Goal: Complete application form: Complete application form

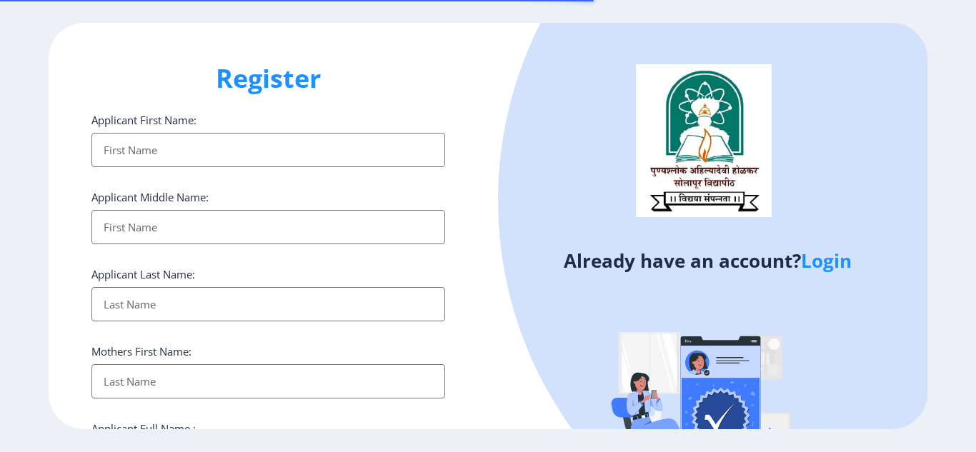
select select
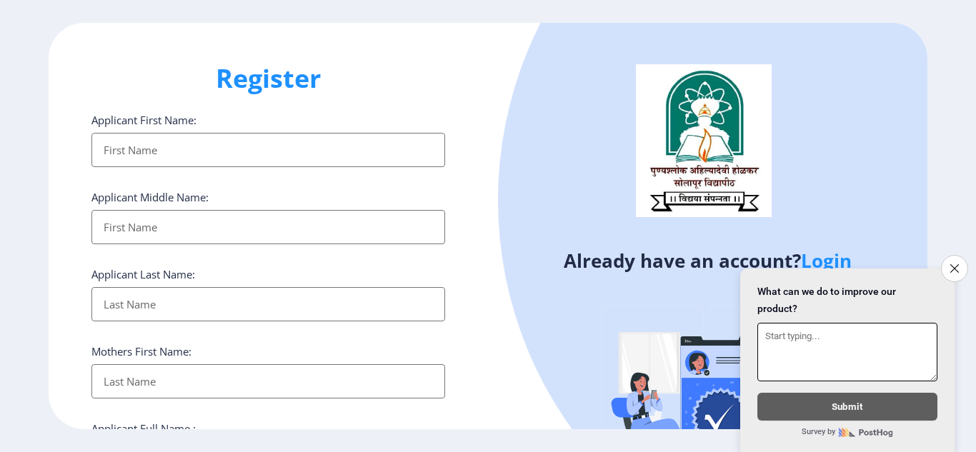
click at [967, 182] on ngx-register "Register Applicant First Name: Applicant Middle Name: Applicant Last Name: Moth…" at bounding box center [488, 226] width 976 height 407
click at [951, 264] on icon "Close survey" at bounding box center [954, 268] width 9 height 9
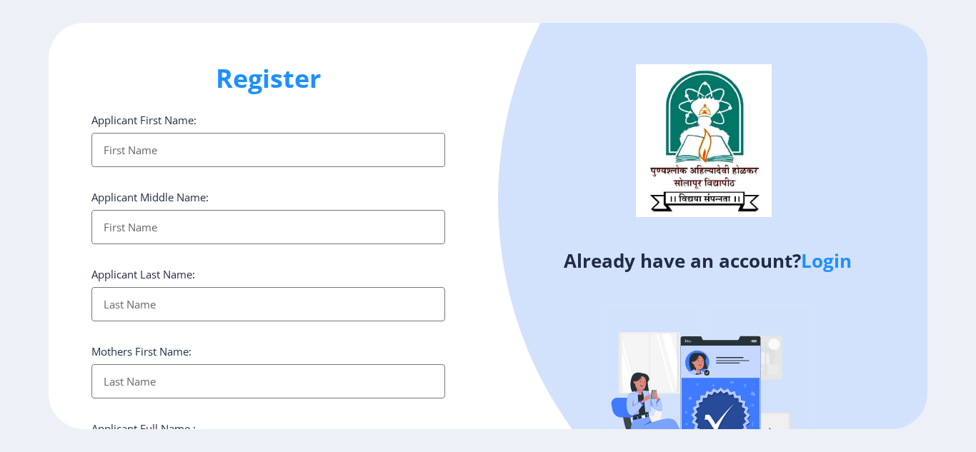
click at [457, 340] on div "Register Applicant First Name: Applicant Middle Name: Applicant Last Name: Moth…" at bounding box center [269, 226] width 440 height 407
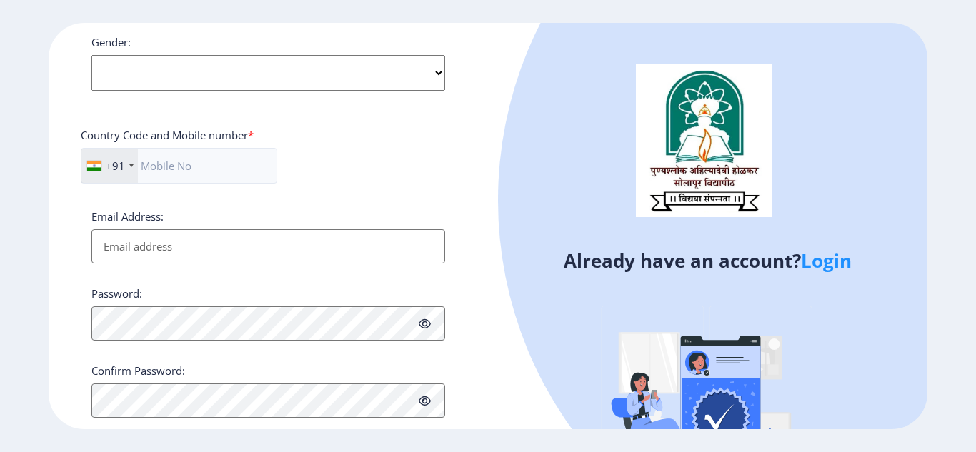
scroll to position [587, 0]
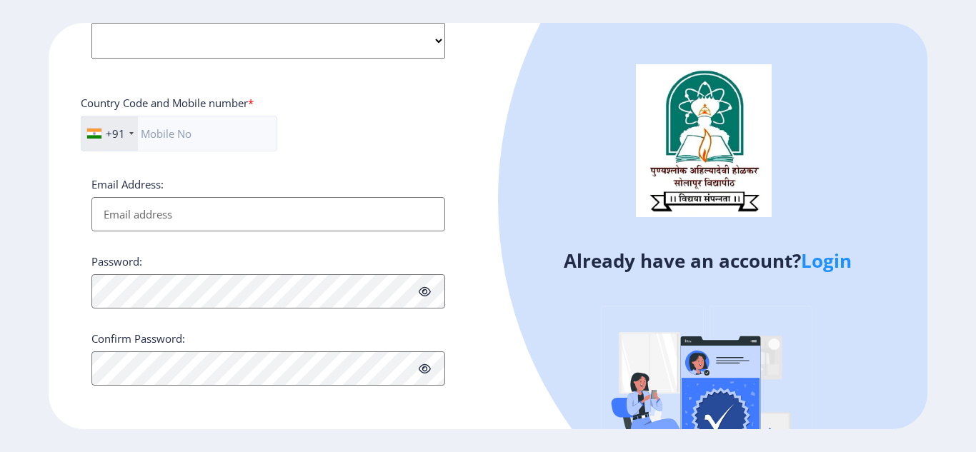
click at [819, 264] on link "Login" at bounding box center [826, 261] width 51 height 26
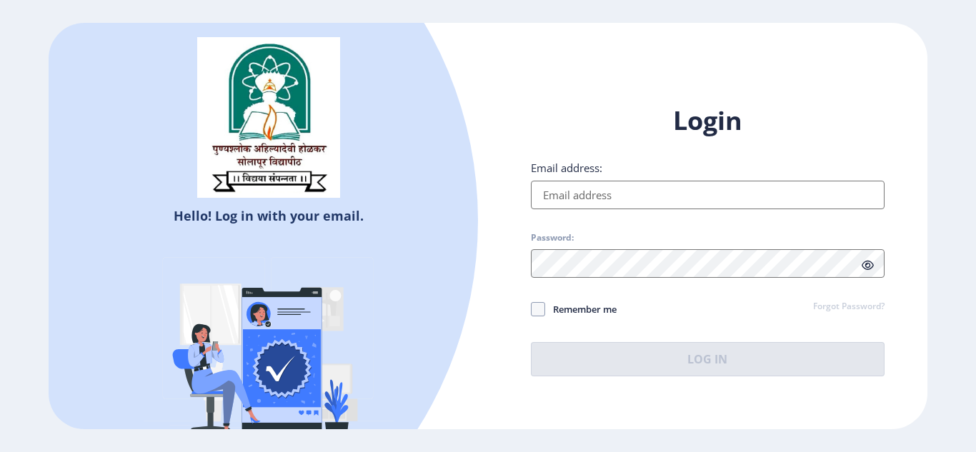
click at [620, 199] on input "Email address:" at bounding box center [708, 195] width 354 height 29
type input "[EMAIL_ADDRESS][DOMAIN_NAME]"
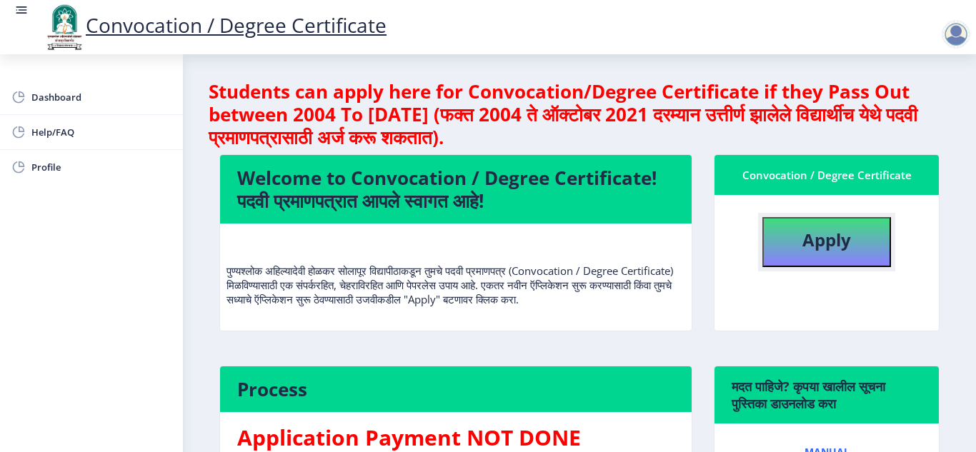
click at [830, 223] on button "Apply" at bounding box center [827, 242] width 129 height 50
select select
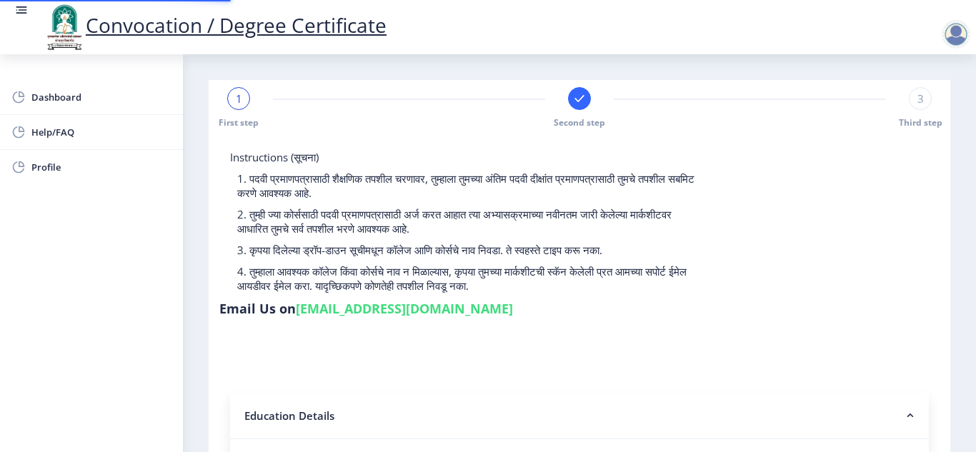
type input "2015032500202516"
select select "Regular"
select select "2021"
select select "October"
select select "Grade C"
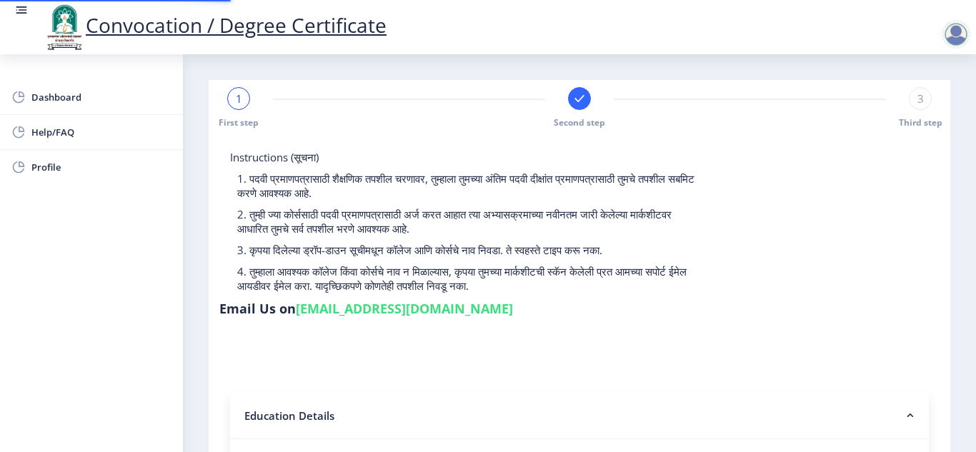
type input "343635"
type input "[PERSON_NAME] [PERSON_NAME]"
type input "[PERSON_NAME]"
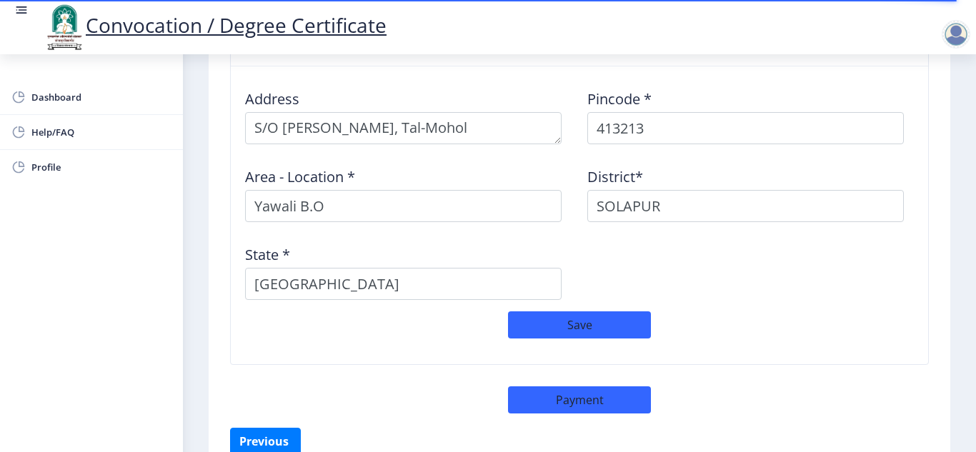
scroll to position [1274, 0]
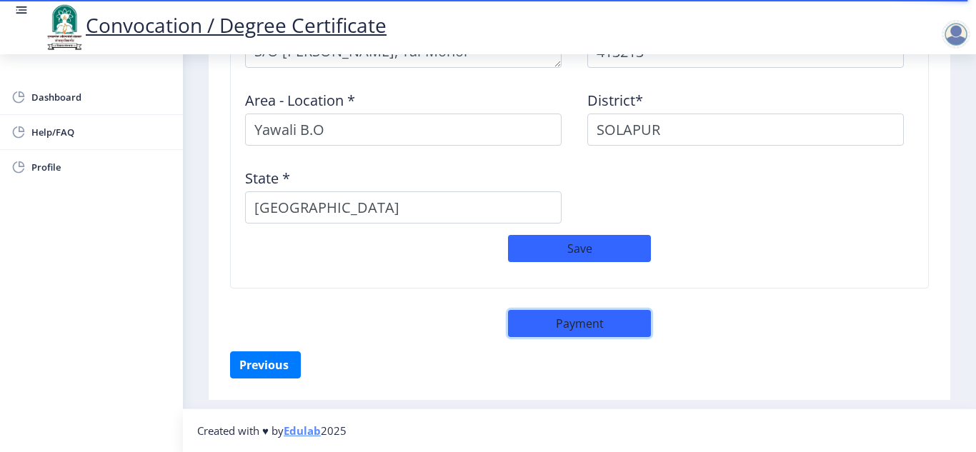
click at [598, 319] on button "Payment" at bounding box center [579, 323] width 143 height 27
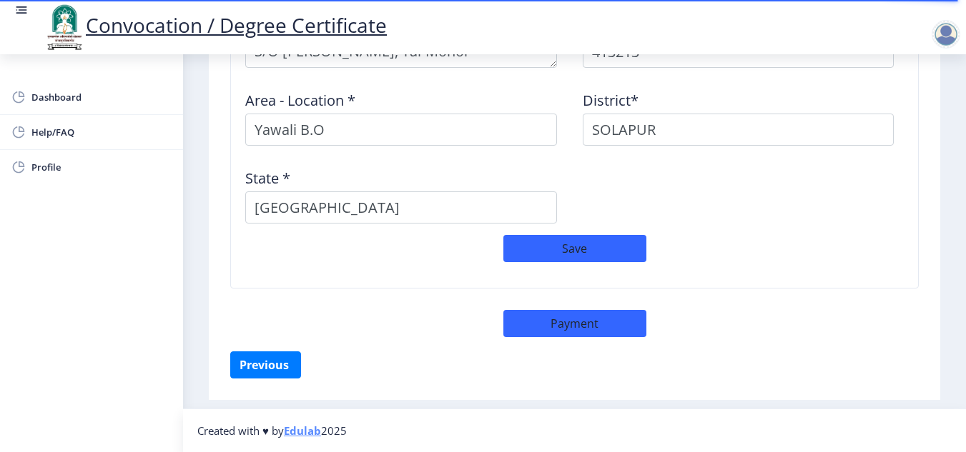
select select "sealed"
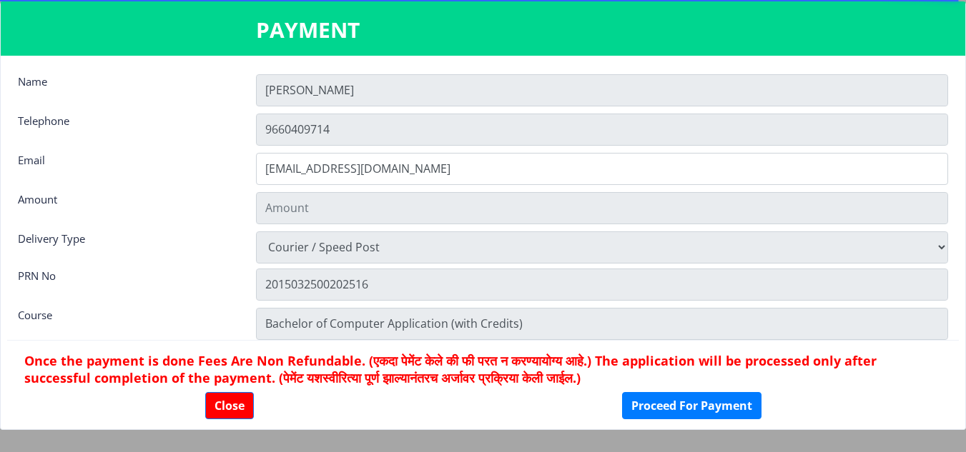
type input "2885"
click at [243, 394] on button "Close" at bounding box center [229, 405] width 49 height 27
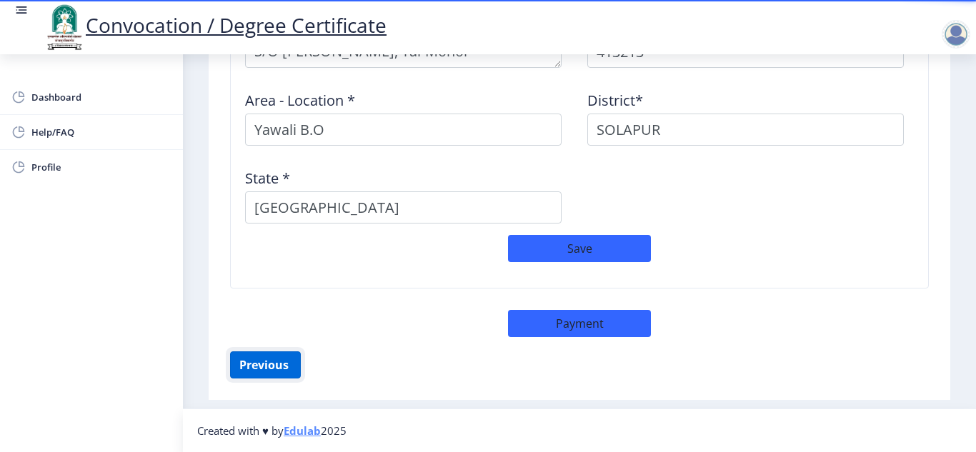
click at [259, 360] on button "Previous ‍" at bounding box center [265, 365] width 71 height 27
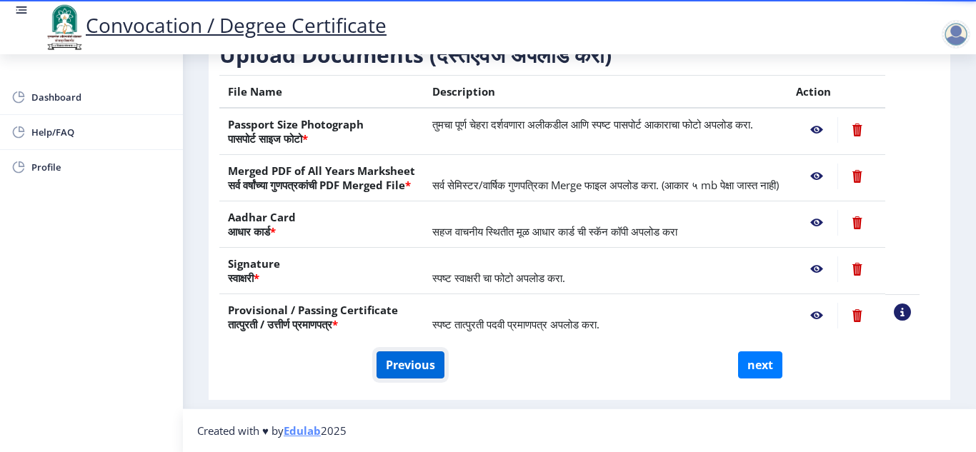
click at [380, 372] on button "Previous" at bounding box center [411, 365] width 68 height 27
select select "Regular"
select select "2021"
select select "October"
select select "Grade C"
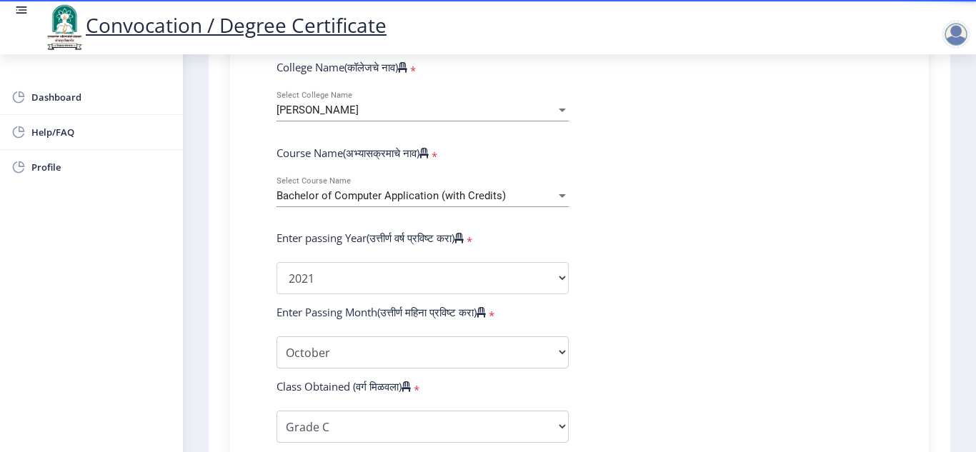
scroll to position [584, 0]
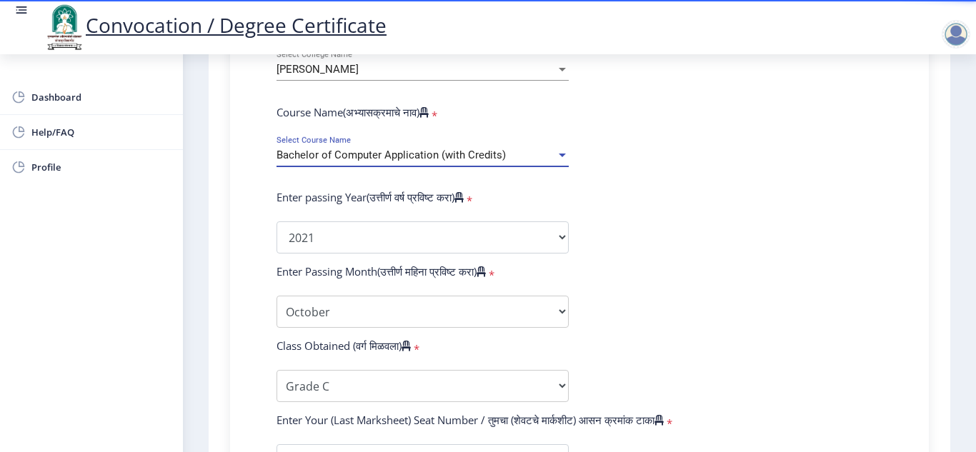
click at [562, 154] on div at bounding box center [562, 156] width 7 height 4
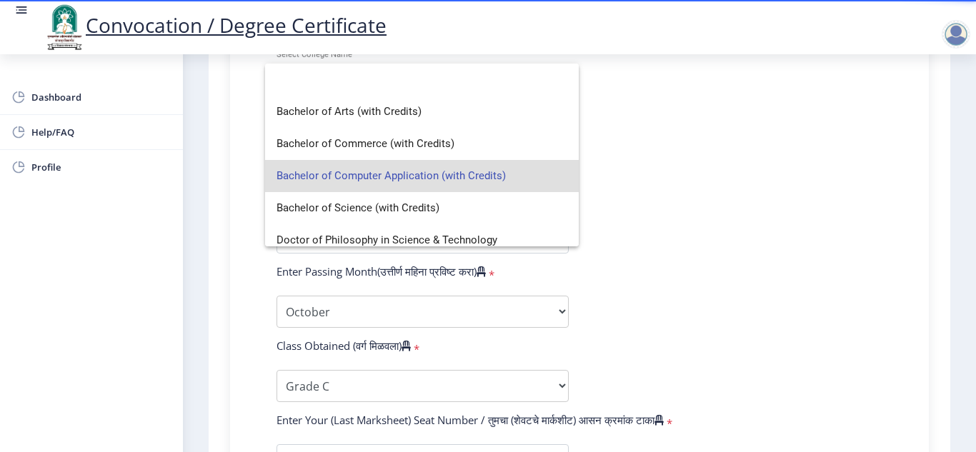
scroll to position [0, 0]
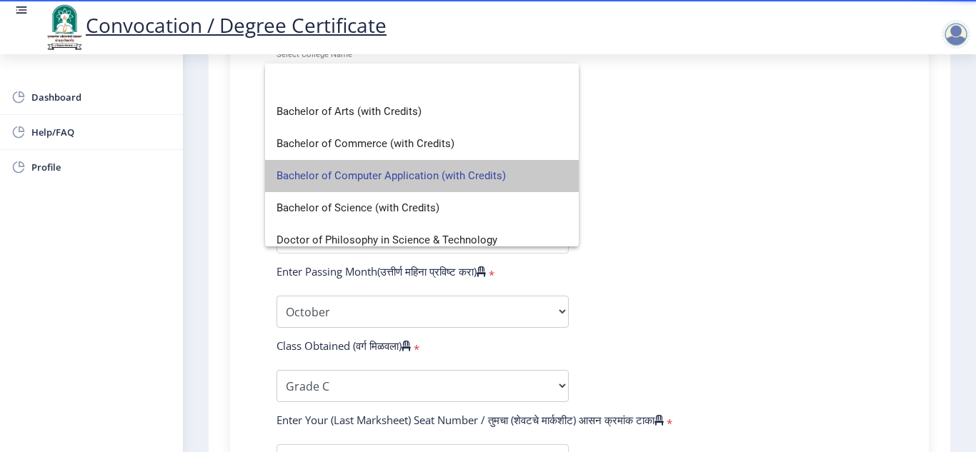
click at [552, 164] on span "Bachelor of Computer Application (with Credits)" at bounding box center [422, 176] width 291 height 32
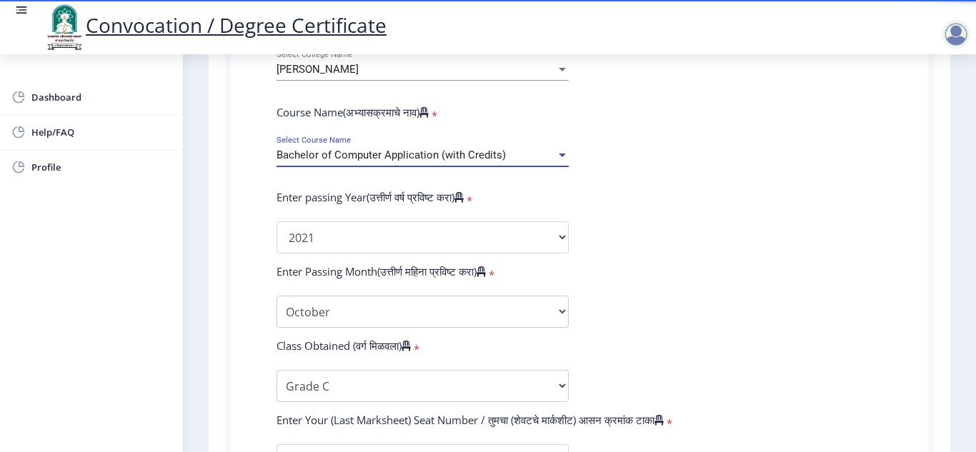
click at [649, 243] on form "Enter Your PRN Number (तुमचा पीआरएन (कायम नोंदणी क्रमांक) एंटर करा) * Student T…" at bounding box center [580, 249] width 628 height 758
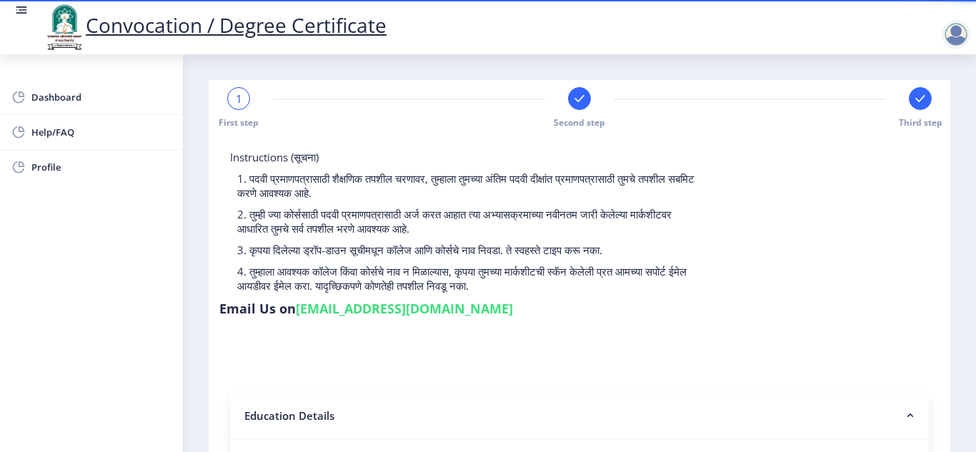
click at [965, 43] on div at bounding box center [956, 34] width 29 height 29
click at [928, 108] on span "Log out" at bounding box center [918, 111] width 91 height 17
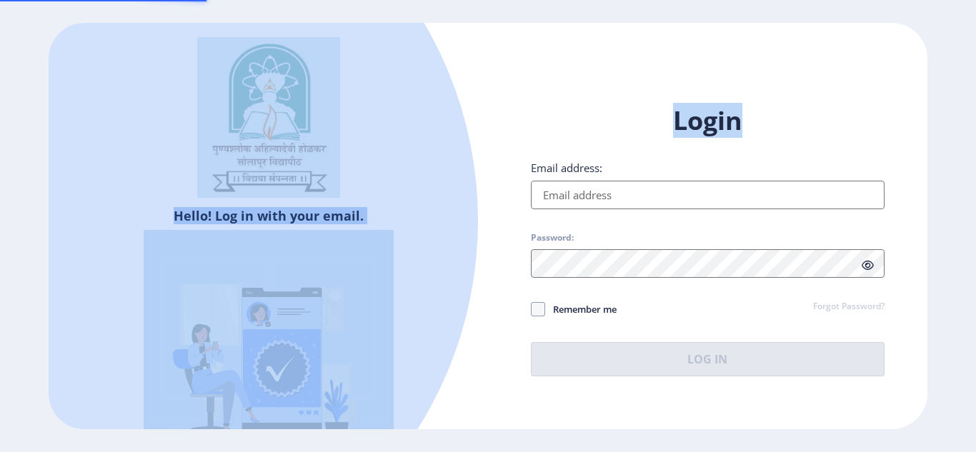
drag, startPoint x: 928, startPoint y: 108, endPoint x: 753, endPoint y: 135, distance: 176.5
click at [753, 135] on div "Hello! Log in with your email. Don't have an account? Register Login Email addr…" at bounding box center [488, 226] width 976 height 452
click at [506, 39] on div "Hello! Log in with your email. Don't have an account? Register Login Email addr…" at bounding box center [488, 226] width 878 height 407
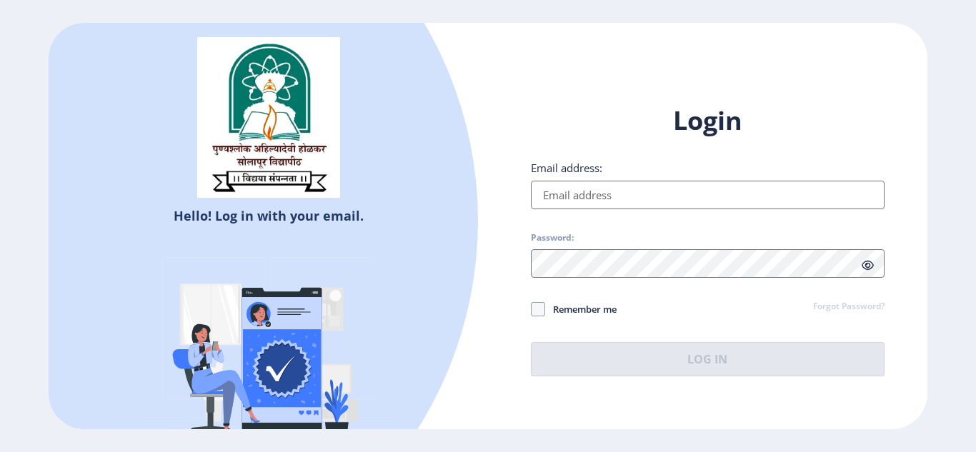
click at [401, 236] on div at bounding box center [88, 221] width 781 height 781
click at [826, 307] on link "Forgot Password?" at bounding box center [848, 307] width 71 height 13
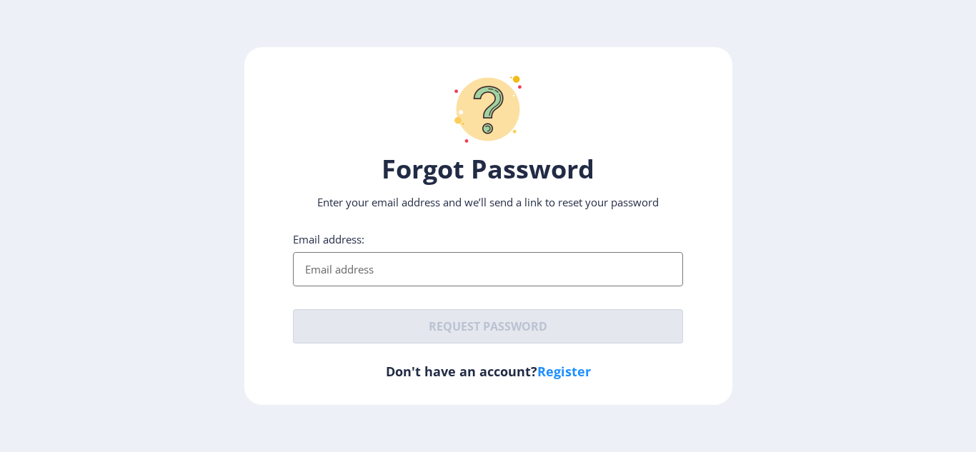
click at [565, 369] on link "Register" at bounding box center [564, 371] width 54 height 17
select select
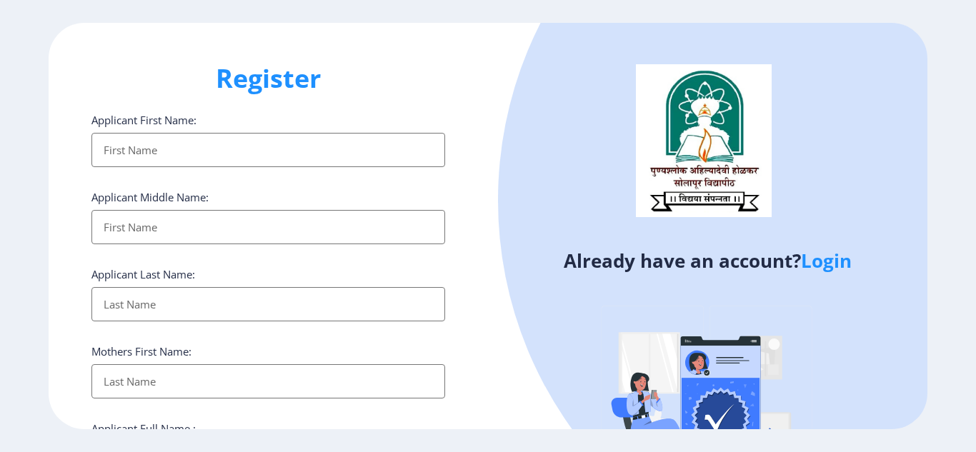
click at [491, 388] on div "Already have an account? Login" at bounding box center [708, 276] width 440 height 506
drag, startPoint x: 859, startPoint y: 192, endPoint x: 838, endPoint y: 357, distance: 166.4
click at [838, 367] on div at bounding box center [888, 200] width 781 height 781
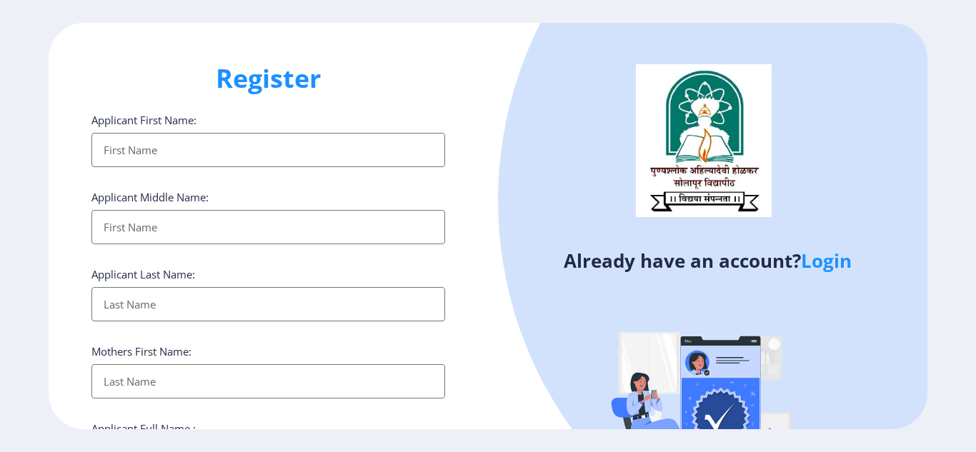
click at [466, 342] on div "Register Applicant First Name: Applicant Middle Name: Applicant Last Name: Moth…" at bounding box center [269, 226] width 440 height 407
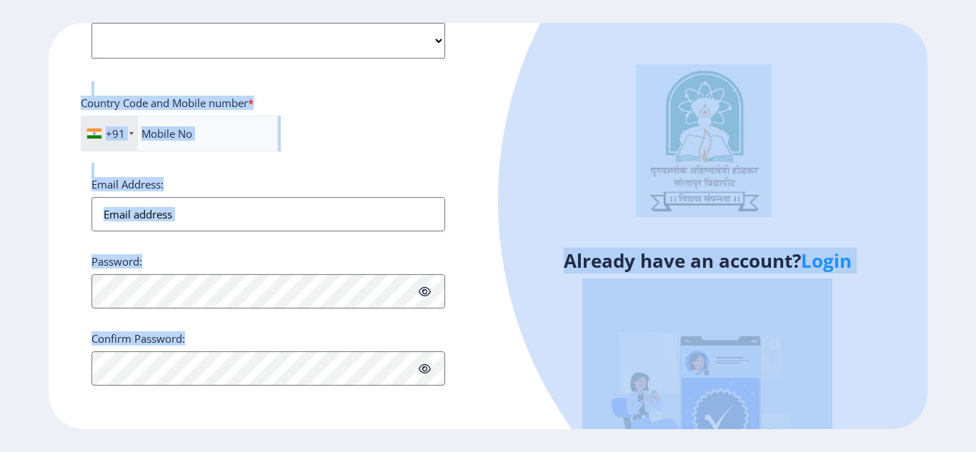
drag, startPoint x: 466, startPoint y: 342, endPoint x: 473, endPoint y: 445, distance: 103.9
click at [473, 445] on div "Register Applicant First Name: Applicant Middle Name: Applicant Last Name: Moth…" at bounding box center [488, 226] width 976 height 452
click at [498, 398] on div "Already have an account? Login" at bounding box center [708, 276] width 440 height 506
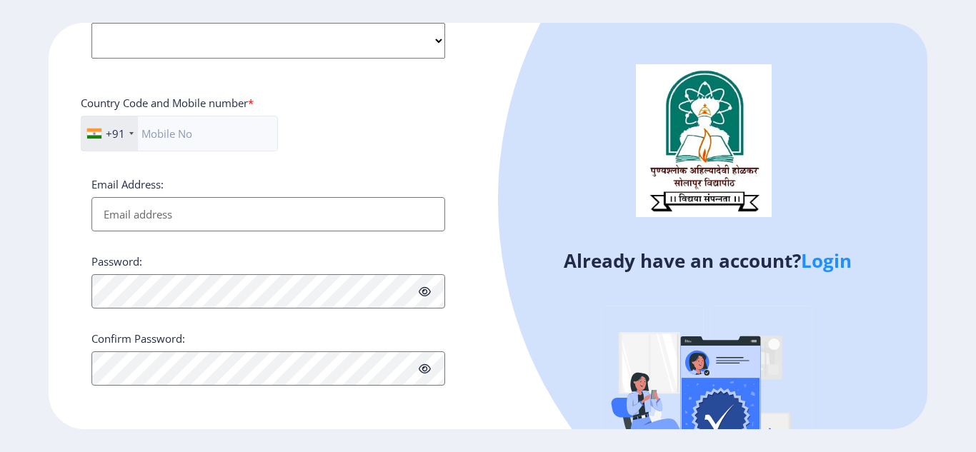
drag, startPoint x: 498, startPoint y: 398, endPoint x: 470, endPoint y: 466, distance: 73.4
click at [470, 452] on html "Register Applicant First Name: Applicant Middle Name: Applicant Last Name: Moth…" at bounding box center [488, 226] width 976 height 452
